Goal: Ask a question: Seek information or help from site administrators or community

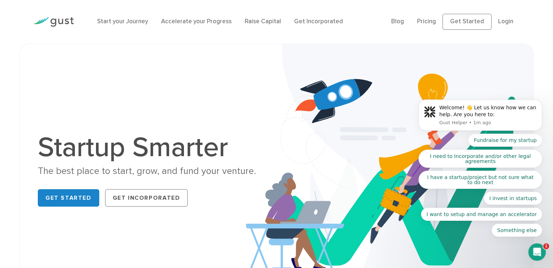
click at [513, 24] on body "Welcome! 👋 Let us know how we can help. Are you here to: Gust Helper • 1m ago F…" at bounding box center [480, 118] width 140 height 256
click at [507, 22] on body "Welcome! 👋 Let us know how we can help. Are you here to: Gust Helper • 1m ago F…" at bounding box center [480, 118] width 140 height 256
click at [494, 23] on body "Welcome! 👋 Let us know how we can help. Are you here to: Gust Helper • 1m ago F…" at bounding box center [480, 118] width 140 height 256
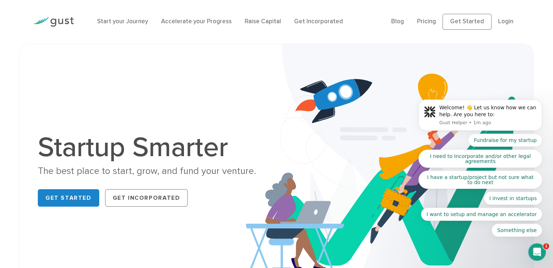
click at [496, 24] on body "Welcome! 👋 Let us know how we can help. Are you here to: Gust Helper • 1m ago F…" at bounding box center [480, 118] width 140 height 256
click at [497, 23] on body "Welcome! 👋 Let us know how we can help. Are you here to: Gust Helper • 1m ago F…" at bounding box center [480, 118] width 140 height 256
click at [481, 28] on body "Welcome! 👋 Let us know how we can help. Are you here to: Gust Helper • 1m ago F…" at bounding box center [480, 118] width 140 height 256
click at [496, 22] on body "Welcome! 👋 Let us know how we can help. Are you here to: Gust Helper • 1m ago F…" at bounding box center [480, 118] width 140 height 256
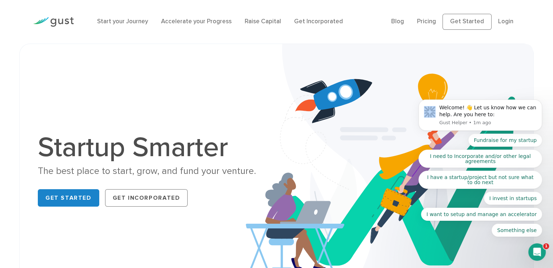
click at [496, 22] on body "Welcome! 👋 Let us know how we can help. Are you here to: Gust Helper • 1m ago F…" at bounding box center [480, 118] width 140 height 256
click at [467, 25] on body "Welcome! 👋 Let us know how we can help. Are you here to: Gust Helper • 1m ago F…" at bounding box center [480, 118] width 140 height 256
